Goal: Information Seeking & Learning: Learn about a topic

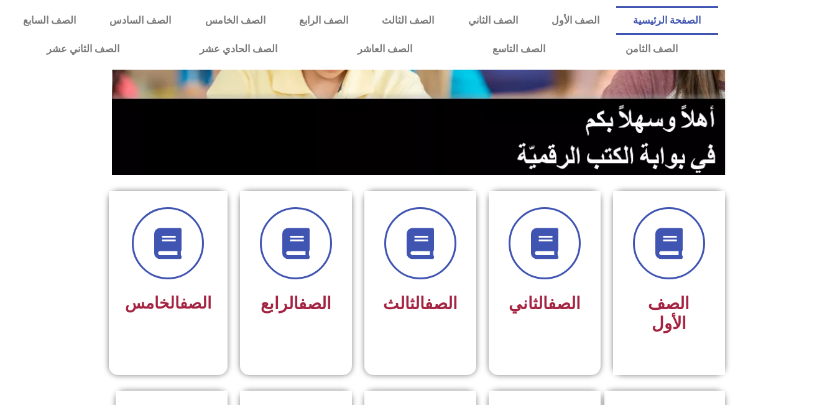
scroll to position [311, 0]
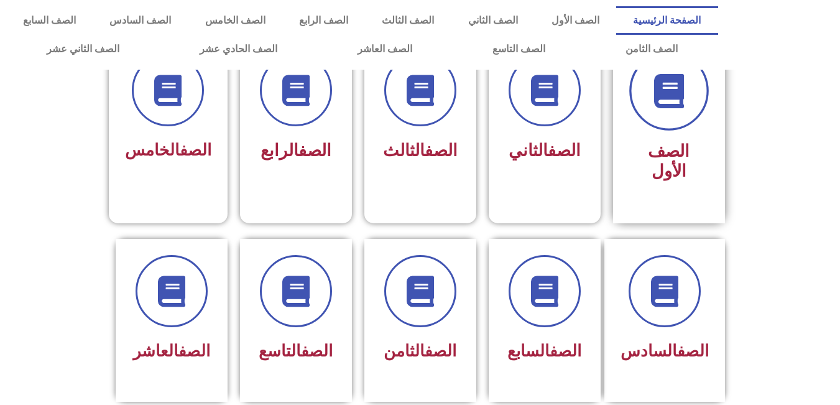
click at [671, 119] on span at bounding box center [669, 91] width 80 height 80
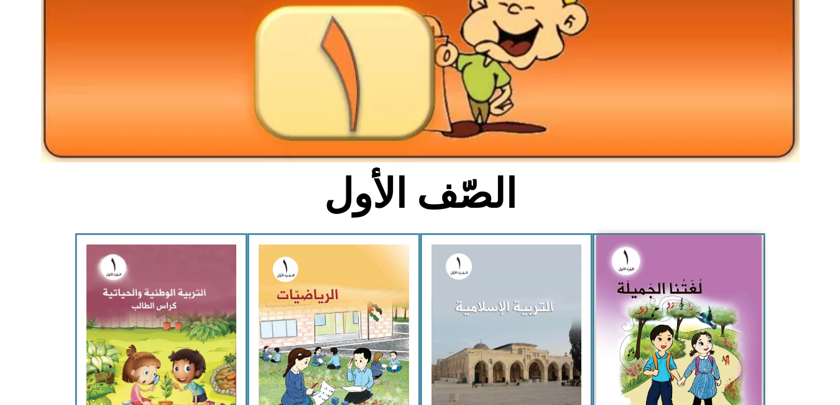
scroll to position [311, 0]
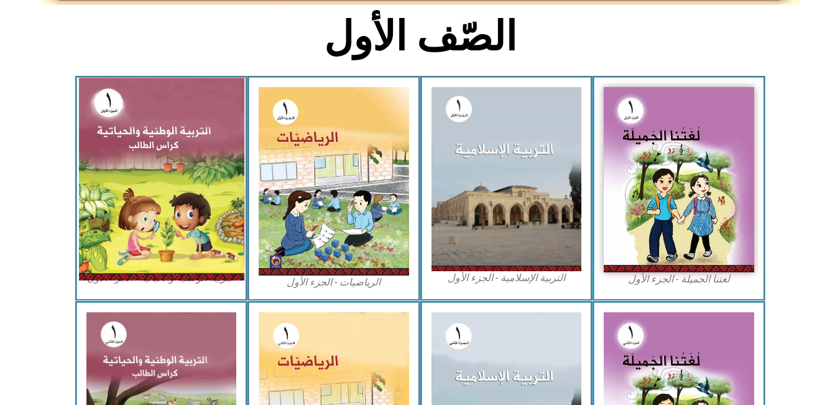
click at [211, 222] on img at bounding box center [160, 179] width 165 height 202
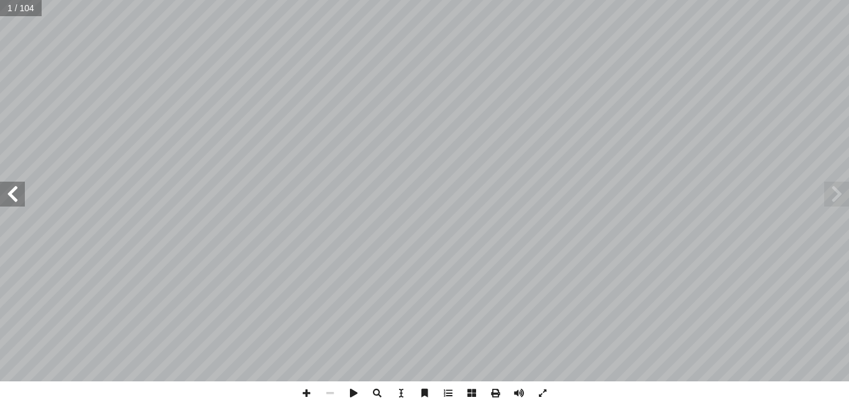
click at [11, 198] on span at bounding box center [12, 194] width 25 height 25
click at [10, 198] on span at bounding box center [12, 194] width 25 height 25
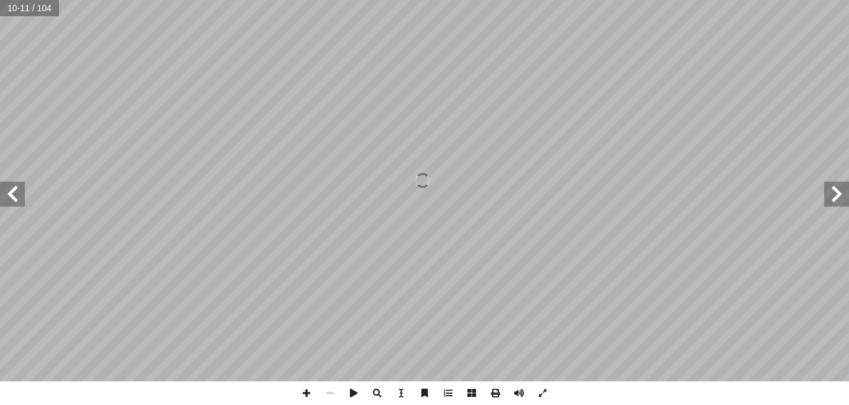
click at [10, 198] on span at bounding box center [12, 194] width 25 height 25
click at [333, 394] on span at bounding box center [330, 393] width 24 height 24
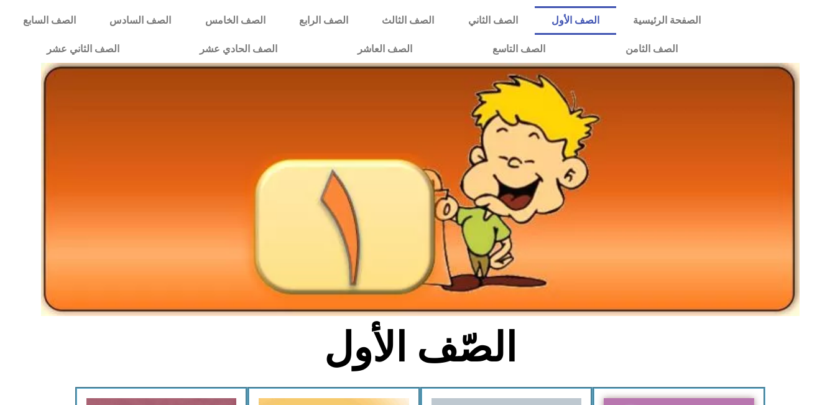
scroll to position [311, 0]
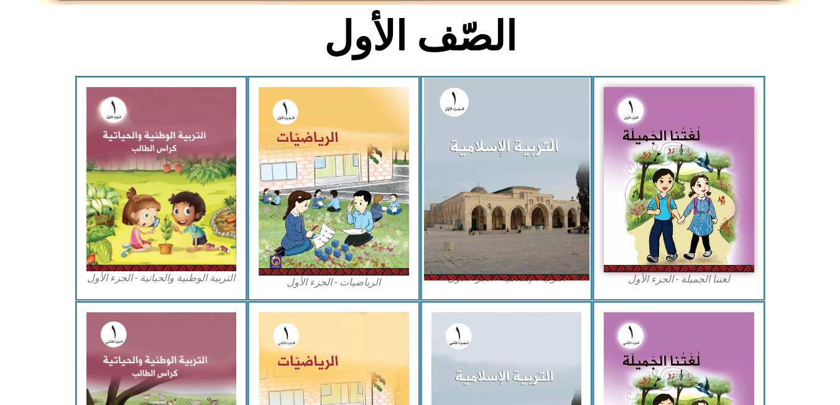
click at [526, 189] on img at bounding box center [505, 179] width 165 height 202
click at [477, 204] on img at bounding box center [505, 179] width 165 height 202
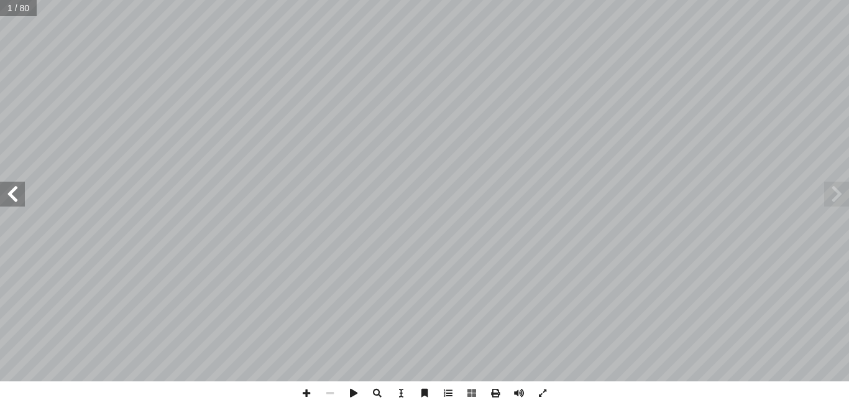
click at [11, 196] on span at bounding box center [12, 194] width 25 height 25
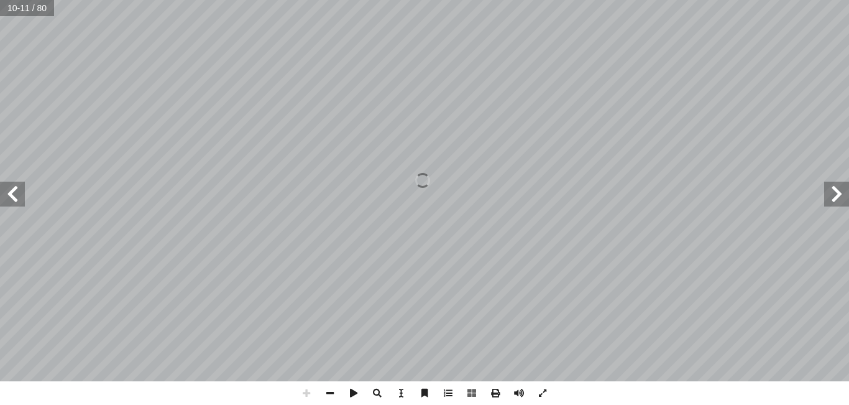
click at [842, 203] on span at bounding box center [836, 194] width 25 height 25
click at [837, 198] on span at bounding box center [836, 194] width 25 height 25
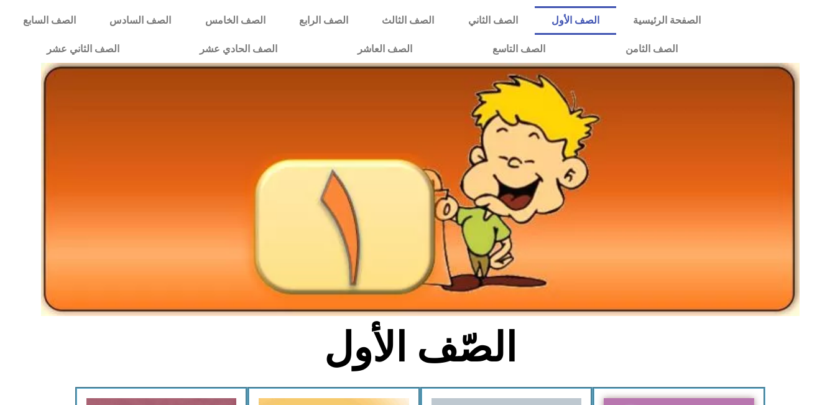
scroll to position [311, 0]
